Goal: Find specific page/section

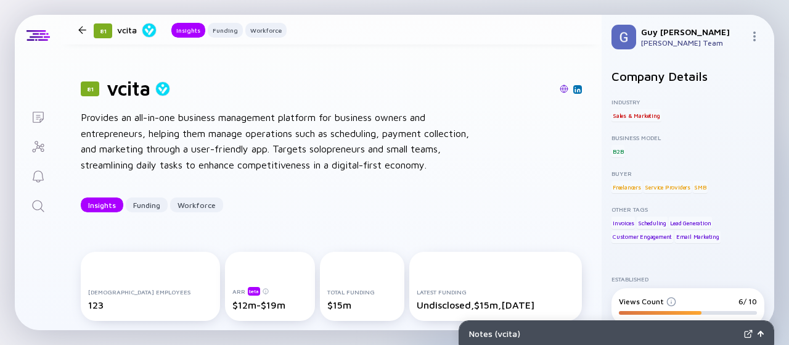
click at [0, 167] on div "Notes ( vcita ) Lists 81 vcita Insights Funding Workforce 81 vcita Provides an …" at bounding box center [394, 172] width 789 height 345
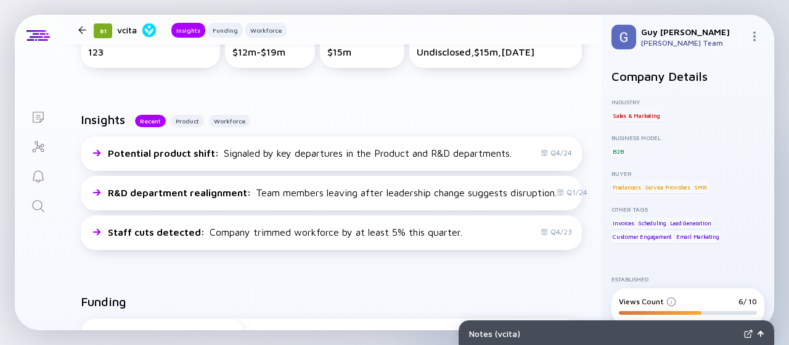
click at [80, 33] on div "81 vcita Insights Funding Workforce" at bounding box center [179, 30] width 213 height 17
click at [80, 33] on div at bounding box center [82, 30] width 8 height 8
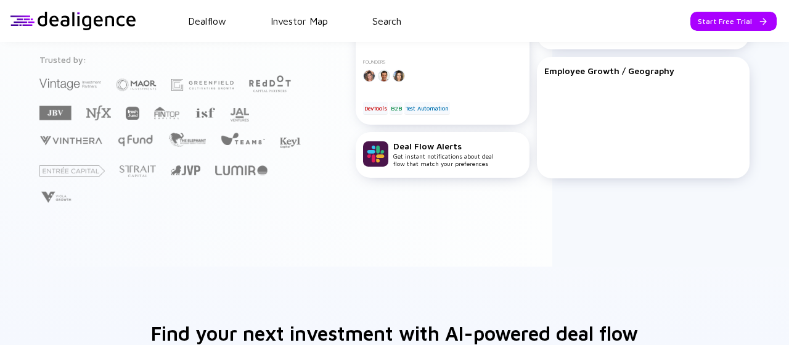
scroll to position [194, 0]
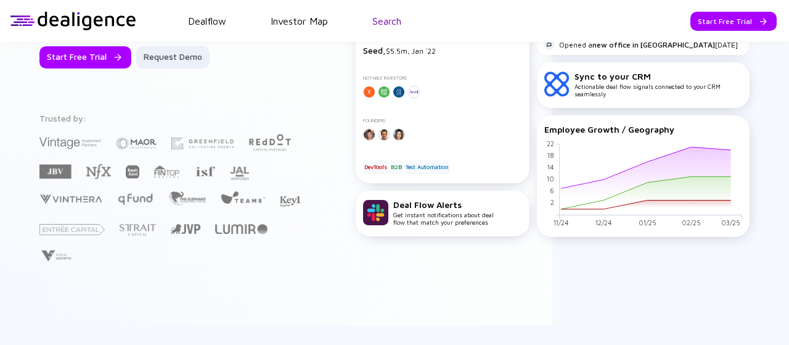
click at [386, 22] on link "Search" at bounding box center [386, 20] width 29 height 11
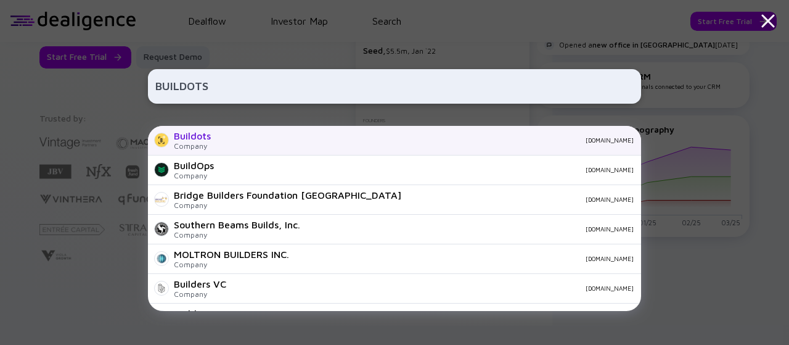
type input "BUILDOTS"
drag, startPoint x: 338, startPoint y: 142, endPoint x: 331, endPoint y: 142, distance: 6.8
click at [331, 142] on div "[DOMAIN_NAME]" at bounding box center [427, 139] width 413 height 7
